Goal: Navigation & Orientation: Understand site structure

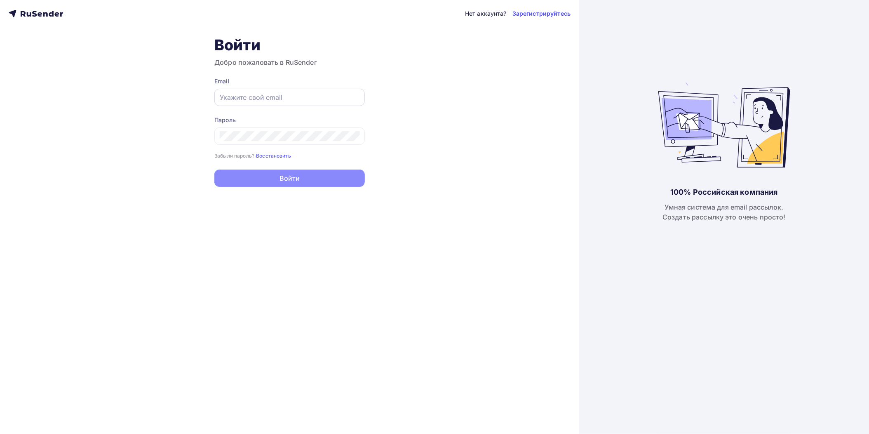
click at [283, 95] on input "text" at bounding box center [290, 97] width 140 height 10
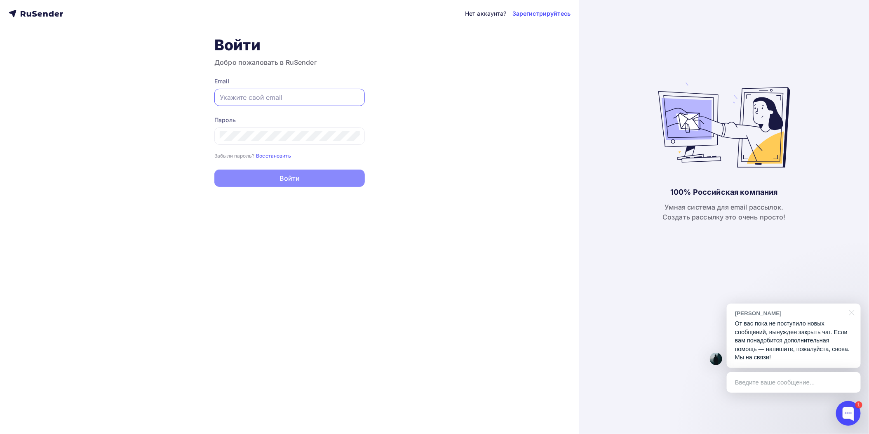
paste input "[EMAIL_ADDRESS][DOMAIN_NAME]"
type input "[EMAIL_ADDRESS][DOMAIN_NAME]"
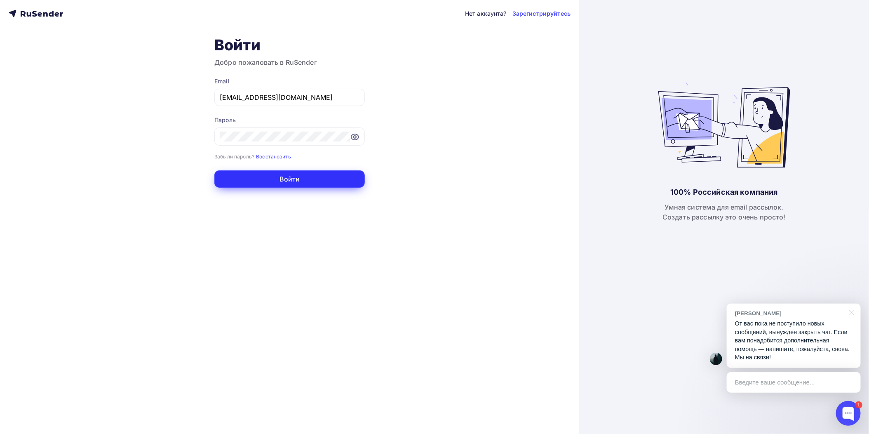
click at [332, 178] on button "Войти" at bounding box center [289, 178] width 151 height 17
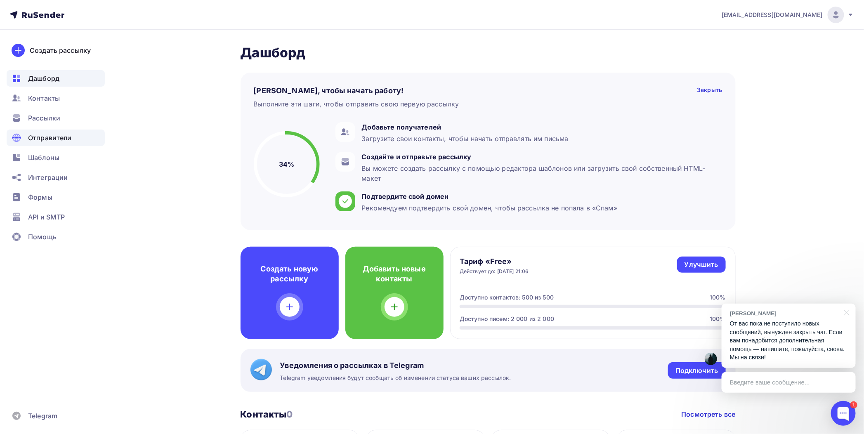
click at [52, 133] on span "Отправители" at bounding box center [50, 138] width 44 height 10
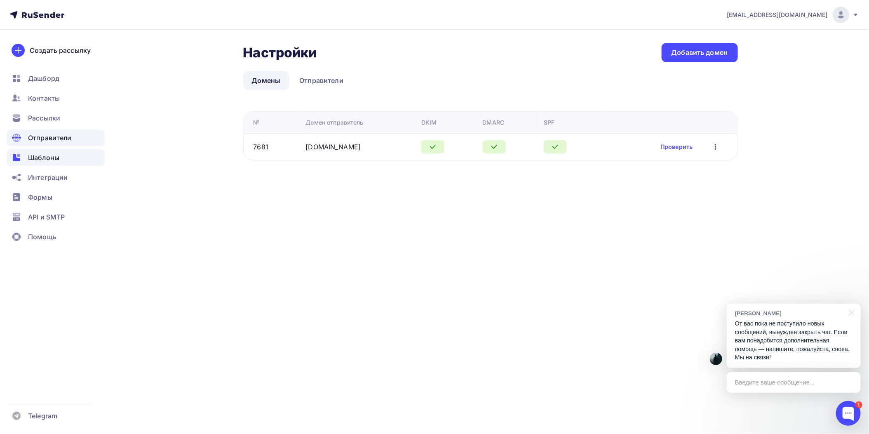
click at [52, 155] on span "Шаблоны" at bounding box center [43, 158] width 31 height 10
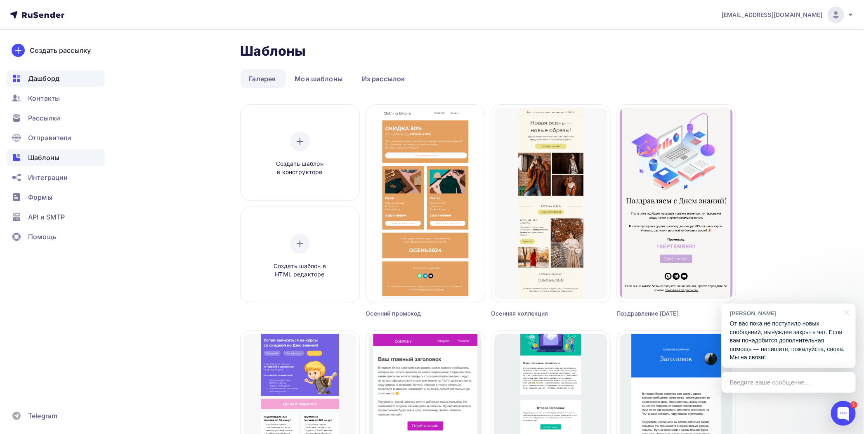
click at [36, 83] on span "Дашборд" at bounding box center [43, 78] width 31 height 10
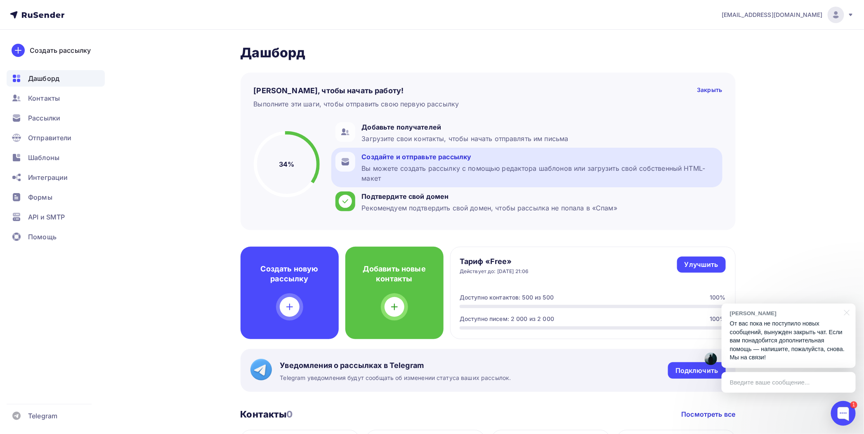
click at [414, 176] on div "Вы можете создать рассылку с помощью редактора шаблонов или загрузить свой собс…" at bounding box center [540, 173] width 356 height 20
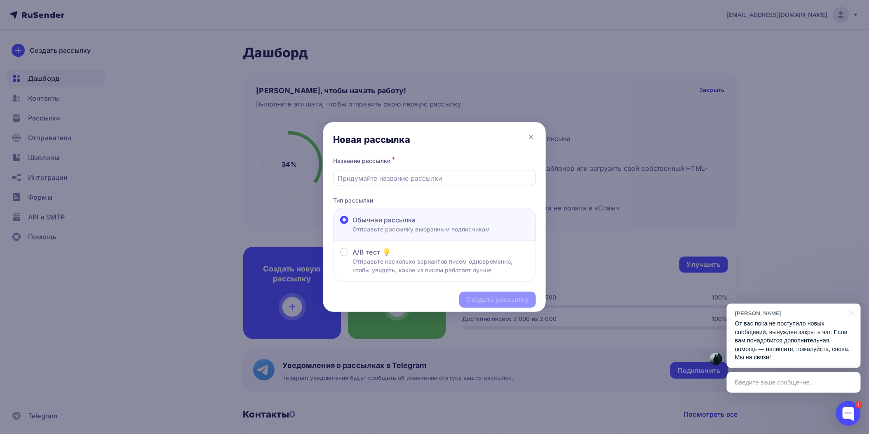
click at [409, 182] on input "text" at bounding box center [434, 178] width 193 height 10
click at [532, 134] on icon at bounding box center [531, 137] width 10 height 10
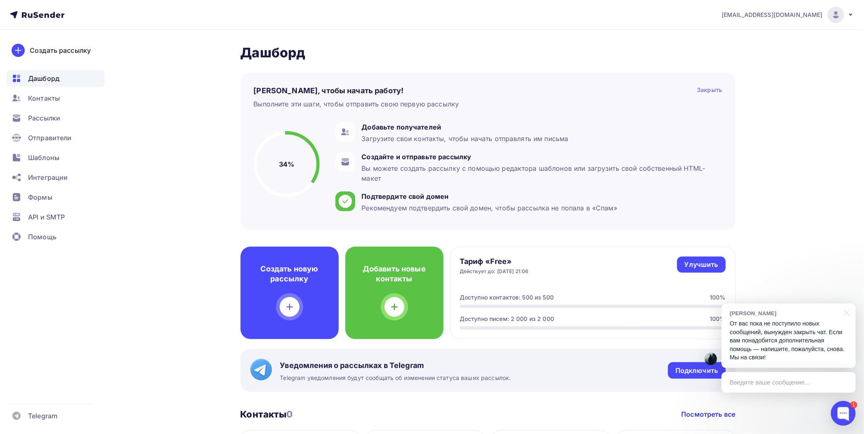
click at [705, 88] on div "Закрыть" at bounding box center [709, 91] width 25 height 10
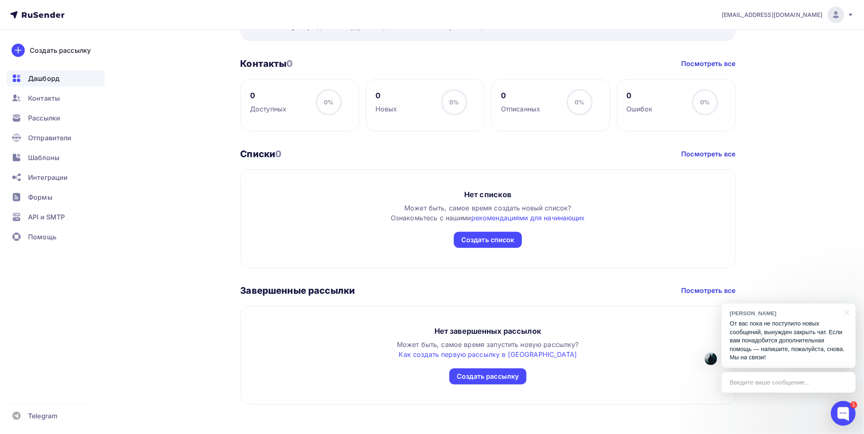
scroll to position [184, 0]
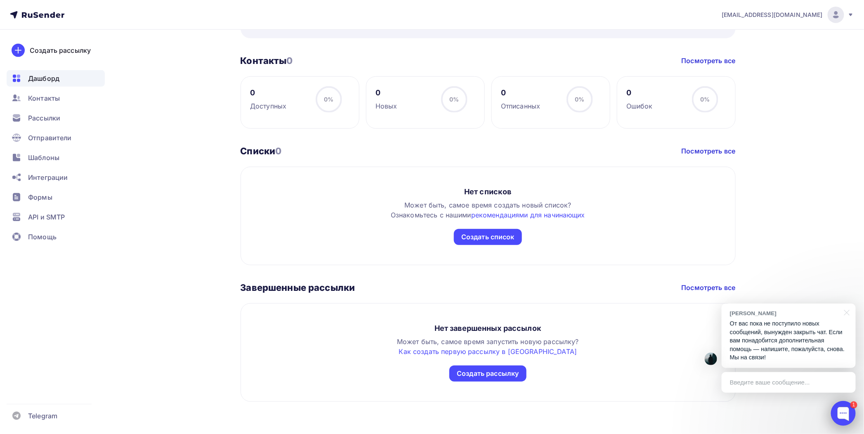
click at [846, 408] on div at bounding box center [843, 413] width 25 height 25
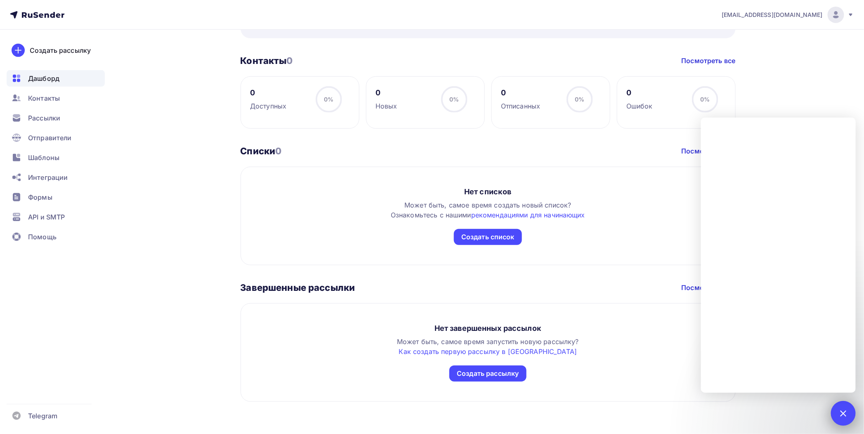
click at [846, 408] on div "1" at bounding box center [843, 413] width 25 height 25
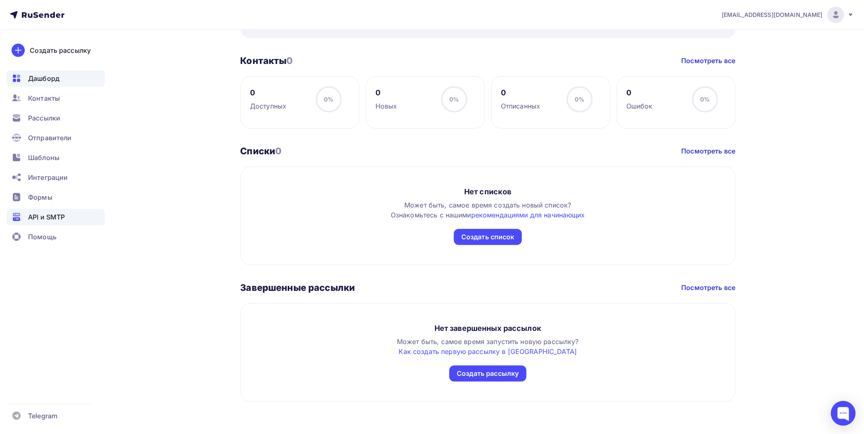
click at [54, 213] on span "API и SMTP" at bounding box center [46, 217] width 37 height 10
